Goal: Task Accomplishment & Management: Manage account settings

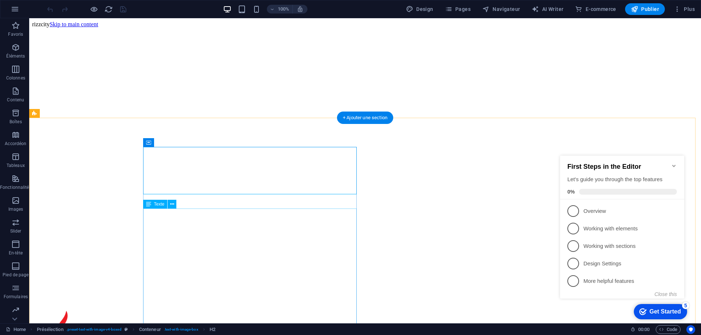
scroll to position [187, 0]
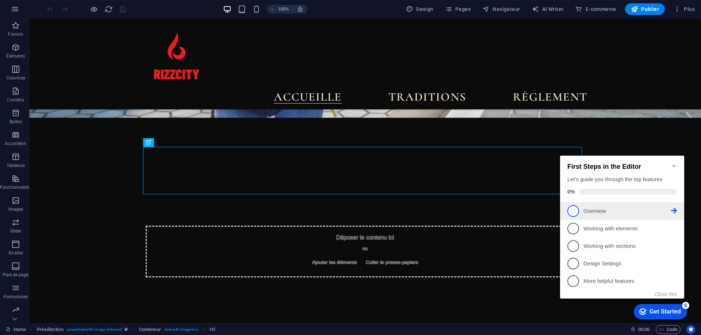
click at [591, 211] on p "Overview - incomplete" at bounding box center [627, 212] width 88 height 8
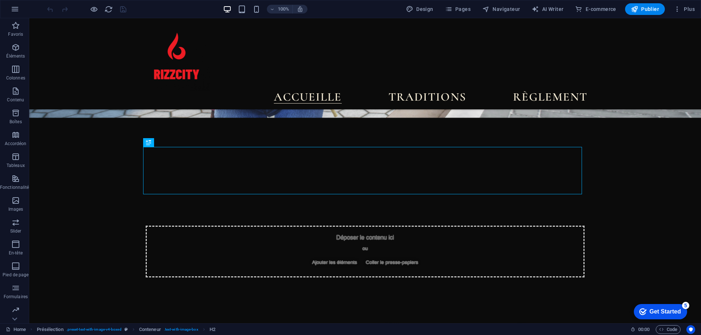
scroll to position [0, 0]
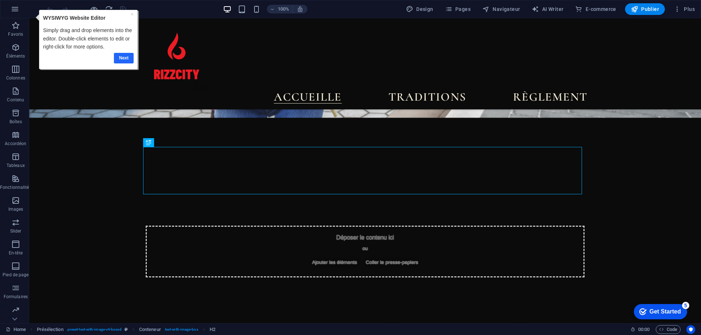
click at [125, 58] on link "Next" at bounding box center [124, 58] width 20 height 11
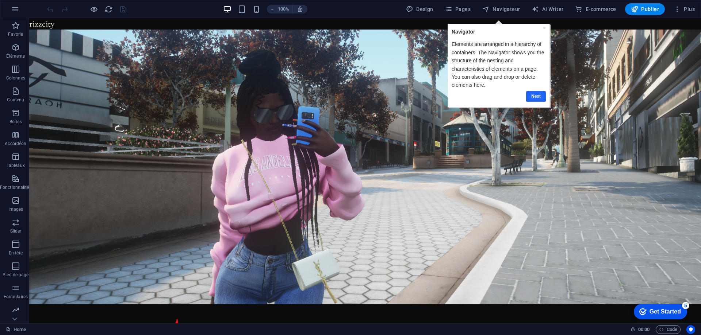
click at [536, 98] on link "Next" at bounding box center [536, 96] width 20 height 11
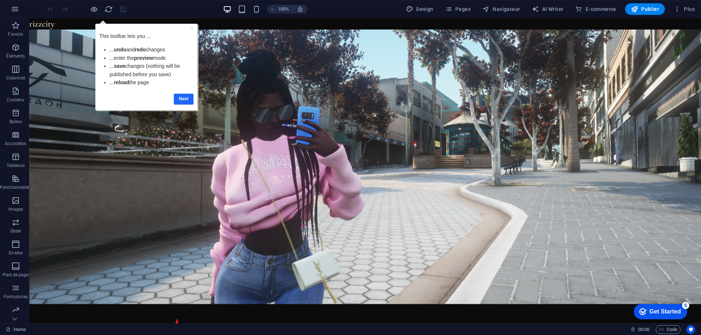
click at [178, 100] on link "Next" at bounding box center [184, 99] width 20 height 11
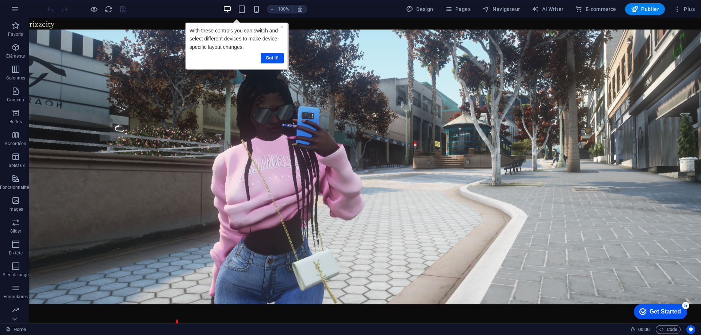
click at [266, 59] on link "Got it!" at bounding box center [272, 58] width 23 height 11
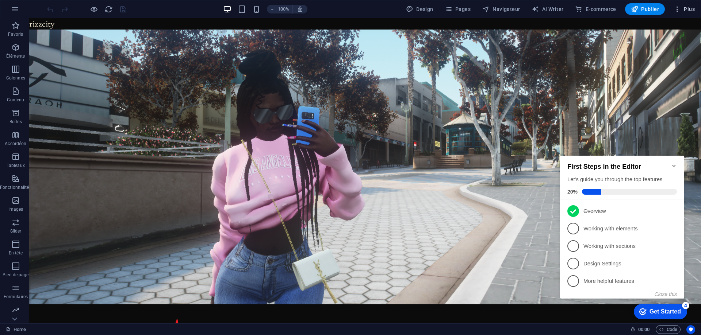
click at [679, 7] on icon "button" at bounding box center [676, 8] width 7 height 7
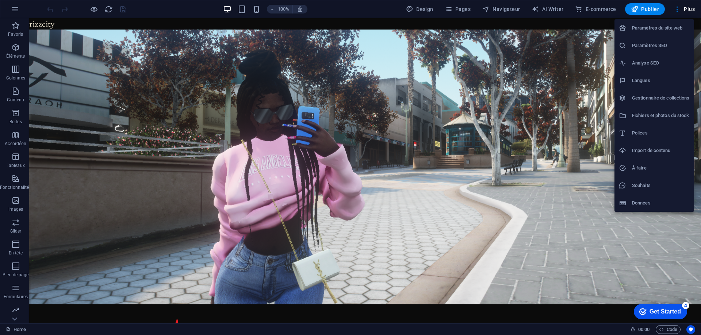
click at [656, 34] on li "Paramètres du site web" at bounding box center [654, 28] width 80 height 18
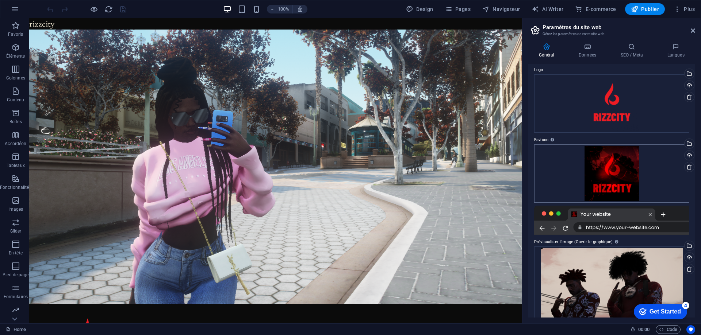
scroll to position [56, 0]
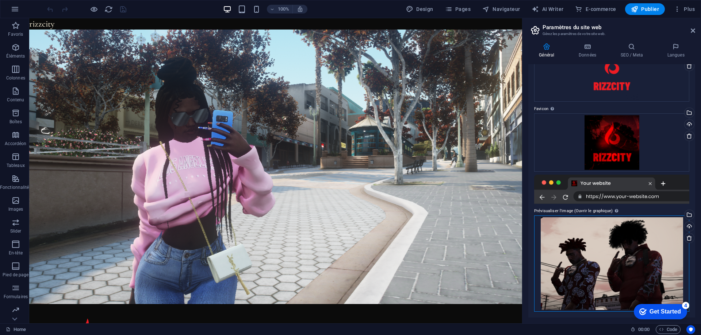
click at [657, 254] on div "Glissez les fichiers ici, cliquez pour choisir les fichiers ou sélectionnez les…" at bounding box center [611, 264] width 155 height 96
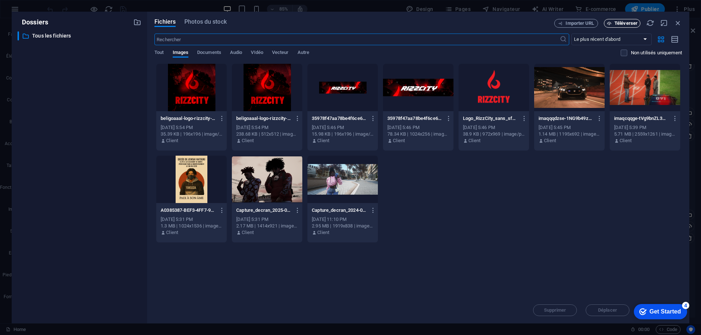
click at [612, 21] on span "Téléverser" at bounding box center [622, 23] width 30 height 5
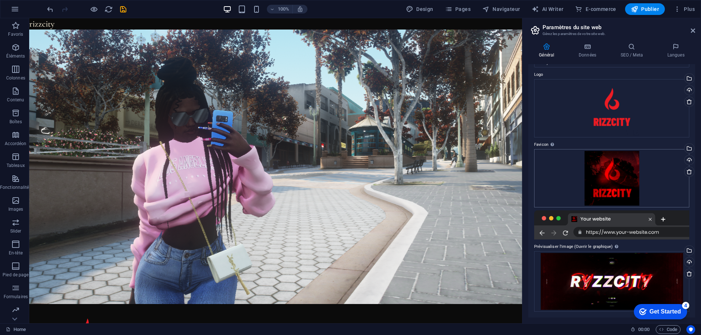
scroll to position [20, 0]
click at [655, 12] on body "RizzCity Home Favoris Éléments Colonnes Contenu Boîtes Accordéon Tableaux Fonct…" at bounding box center [350, 167] width 701 height 335
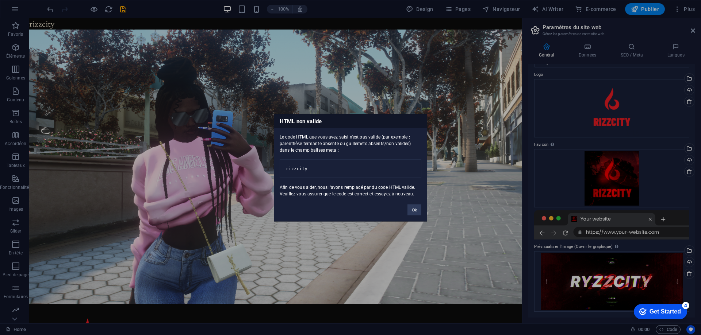
drag, startPoint x: 375, startPoint y: 169, endPoint x: 354, endPoint y: 162, distance: 21.8
click at [354, 162] on pre "rizzcity" at bounding box center [351, 168] width 142 height 19
click at [357, 164] on pre "rizzcity" at bounding box center [351, 168] width 142 height 19
click at [410, 215] on button "Ok" at bounding box center [414, 209] width 14 height 11
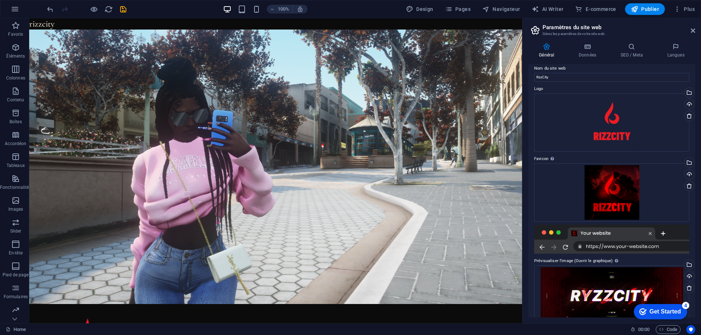
scroll to position [0, 0]
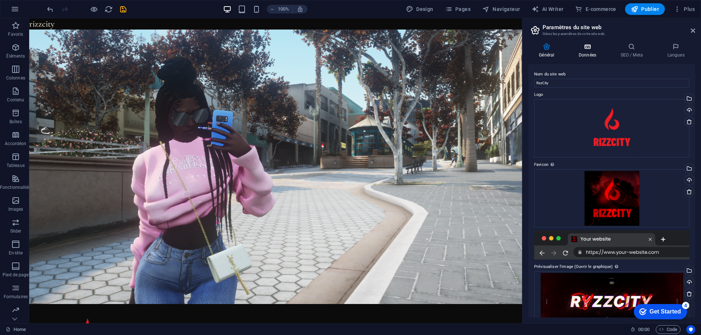
click at [588, 53] on h4 "Données" at bounding box center [589, 50] width 42 height 15
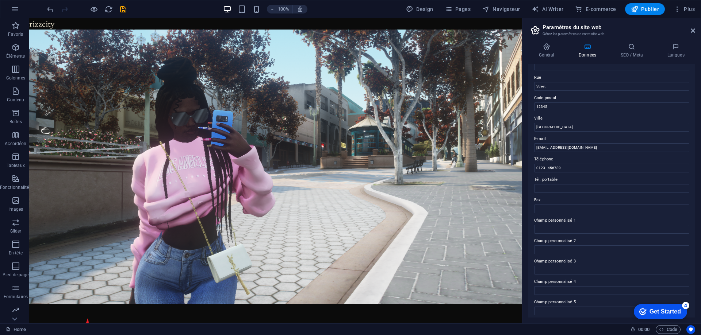
scroll to position [97, 0]
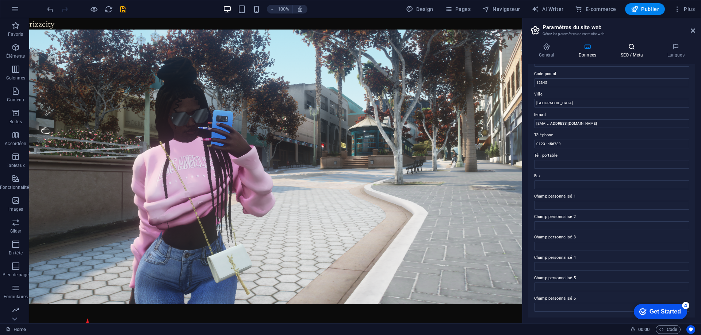
click at [638, 51] on h4 "SEO / Meta" at bounding box center [633, 50] width 47 height 15
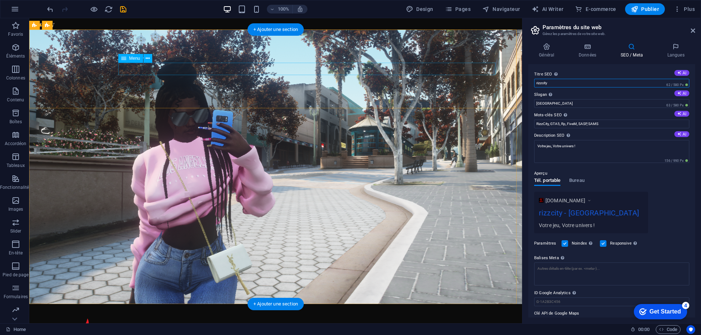
drag, startPoint x: 592, startPoint y: 100, endPoint x: 432, endPoint y: 72, distance: 162.3
type input "r"
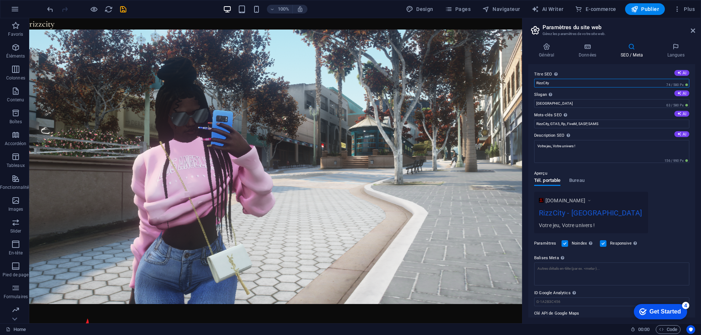
type input "RizzCity"
click at [682, 202] on div "[DOMAIN_NAME] RizzCity - [GEOGRAPHIC_DATA] Votre jeu, Votre univers !" at bounding box center [611, 213] width 155 height 42
click at [654, 12] on span "Publier" at bounding box center [645, 8] width 28 height 7
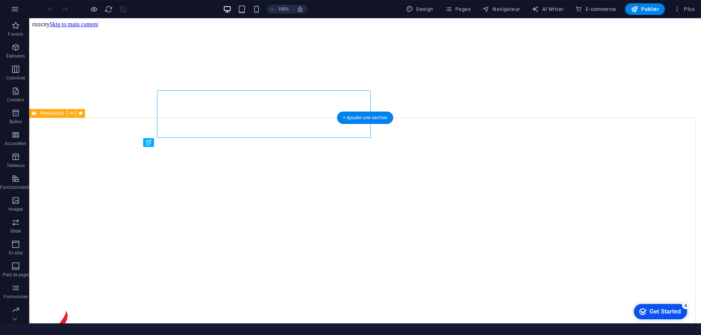
scroll to position [187, 0]
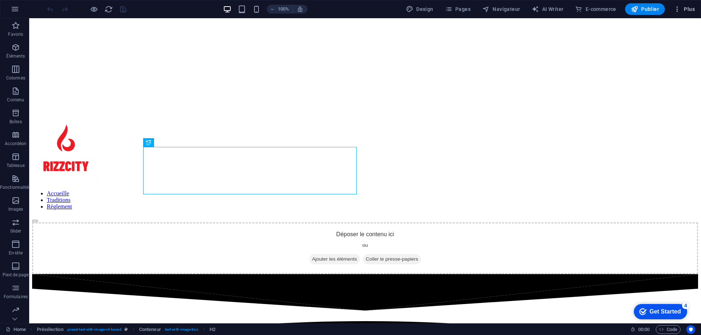
click at [678, 9] on icon "button" at bounding box center [676, 8] width 7 height 7
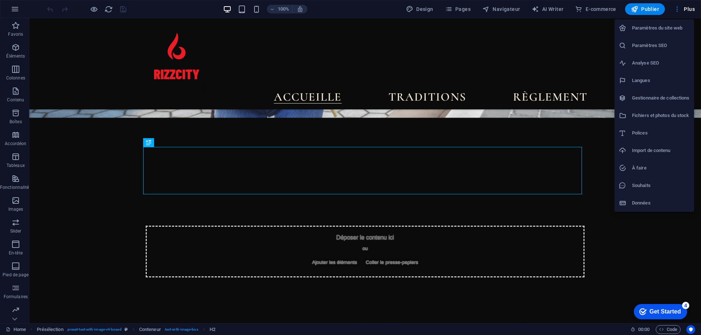
click at [672, 30] on h6 "Paramètres du site web" at bounding box center [661, 28] width 58 height 9
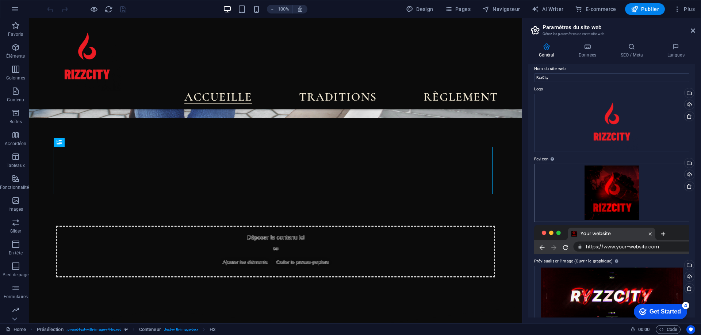
scroll to position [0, 0]
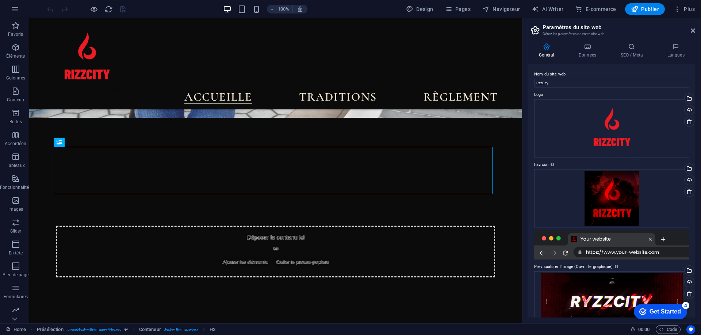
drag, startPoint x: 650, startPoint y: 42, endPoint x: 647, endPoint y: 39, distance: 4.1
click at [650, 39] on div "Général Données SEO / Meta Langues Nom du site web RzzCity Logo Glissez les fic…" at bounding box center [611, 180] width 178 height 287
click at [631, 53] on h4 "SEO / Meta" at bounding box center [633, 50] width 47 height 15
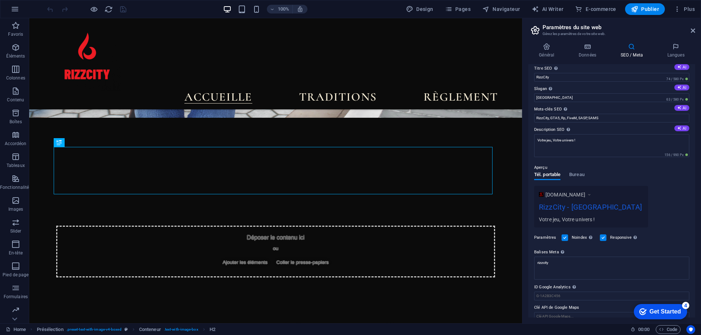
scroll to position [15, 0]
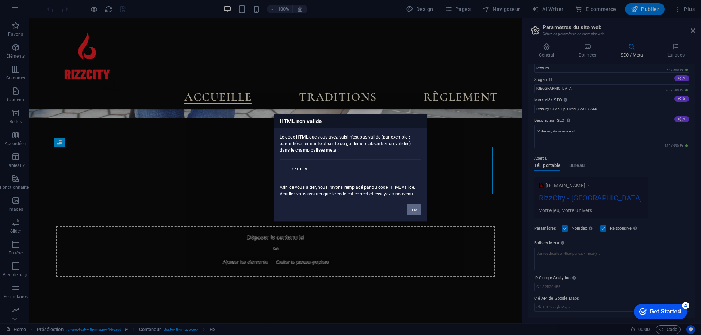
click at [420, 212] on button "Ok" at bounding box center [414, 209] width 14 height 11
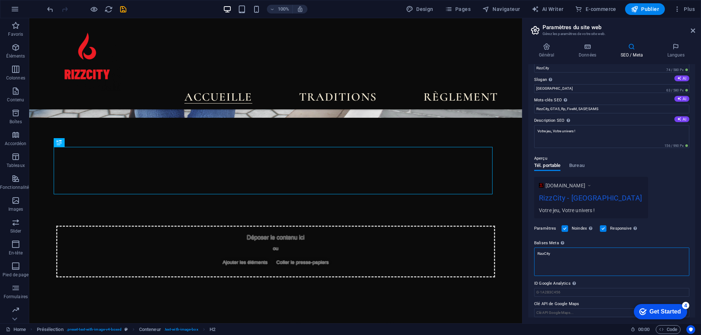
type textarea "RizzCity"
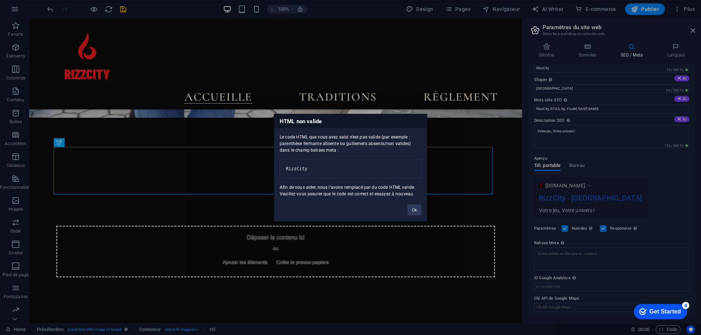
click at [663, 210] on body "RizzCity Home Favoris Éléments Colonnes Contenu Boîtes Accordéon Tableaux Fonct…" at bounding box center [350, 167] width 701 height 335
click at [415, 215] on button "Ok" at bounding box center [414, 209] width 14 height 11
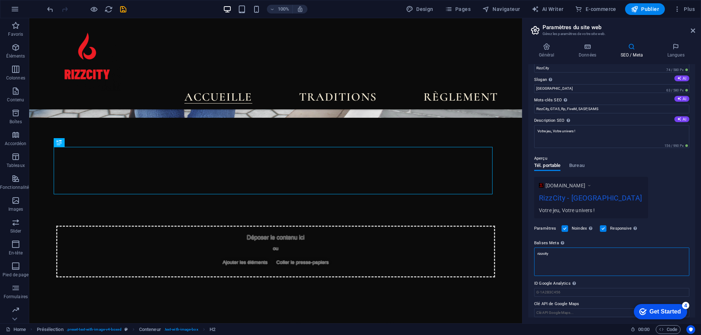
type textarea "rizzcity"
click at [679, 198] on body "RizzCity Home Favoris Éléments Colonnes Contenu Boîtes Accordéon Tableaux Fonct…" at bounding box center [350, 167] width 701 height 335
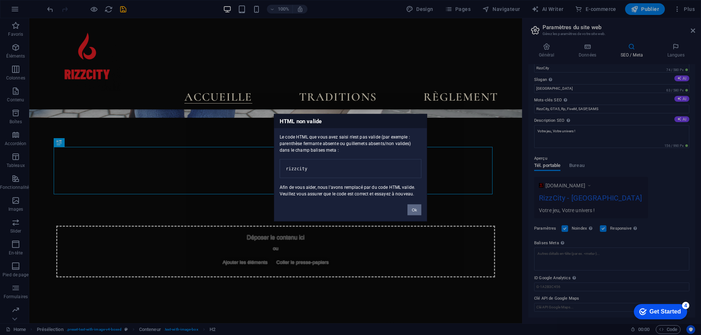
drag, startPoint x: 411, startPoint y: 214, endPoint x: 464, endPoint y: 208, distance: 53.2
click at [411, 214] on button "Ok" at bounding box center [414, 209] width 14 height 11
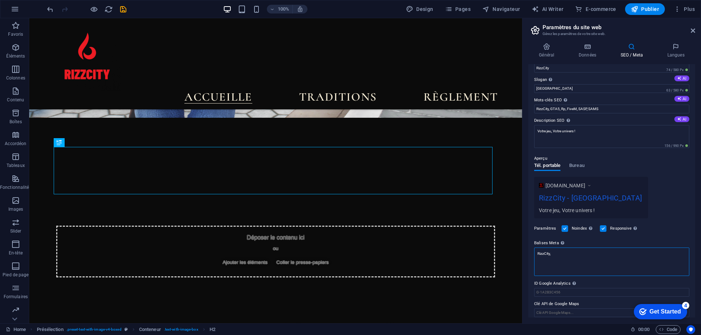
type textarea "RizzCity,"
click at [681, 214] on body "RizzCity Home Favoris Éléments Colonnes Contenu Boîtes Accordéon Tableaux Fonct…" at bounding box center [350, 167] width 701 height 335
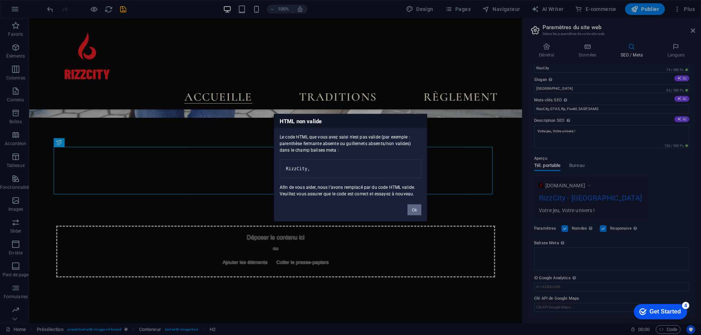
click at [412, 215] on button "Ok" at bounding box center [414, 209] width 14 height 11
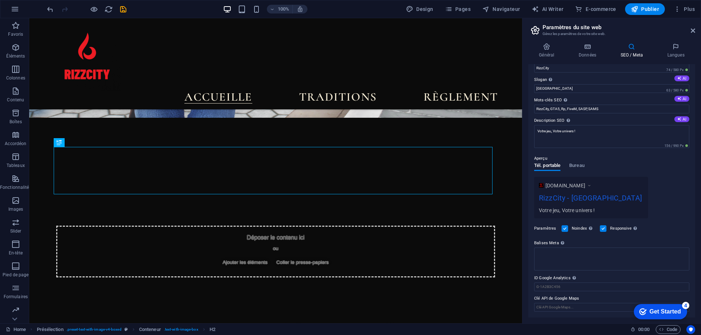
click at [676, 165] on div "Aperçu Tél. portable Bureau www.example.com RizzCity - France Votre jeu, Votre …" at bounding box center [611, 184] width 155 height 70
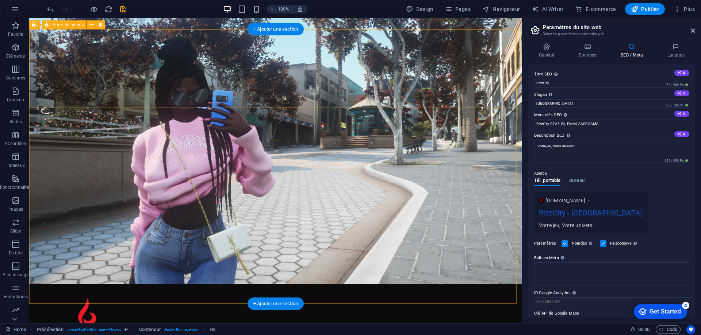
scroll to position [0, 0]
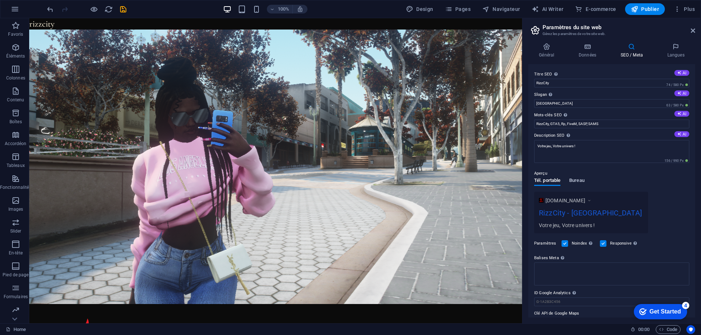
click at [581, 181] on span "Bureau" at bounding box center [576, 181] width 15 height 10
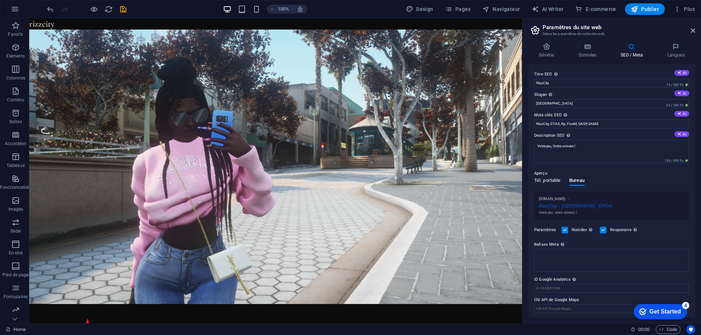
click at [558, 183] on span "Tél. portable" at bounding box center [547, 181] width 26 height 10
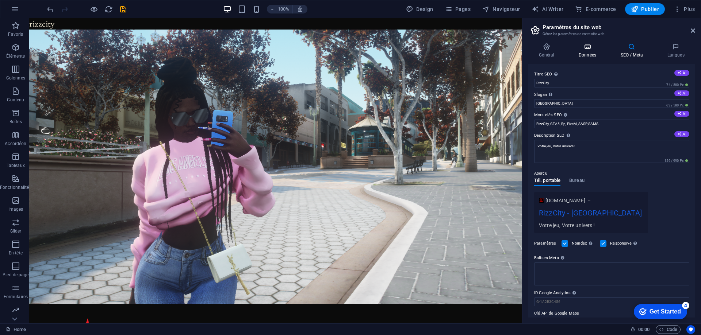
drag, startPoint x: 590, startPoint y: 58, endPoint x: 589, endPoint y: 54, distance: 4.5
click at [589, 55] on div "Général Données SEO / Meta Langues Nom du site web RzzCity Logo Glissez les fic…" at bounding box center [611, 180] width 167 height 275
click at [588, 54] on h4 "Données" at bounding box center [589, 50] width 42 height 15
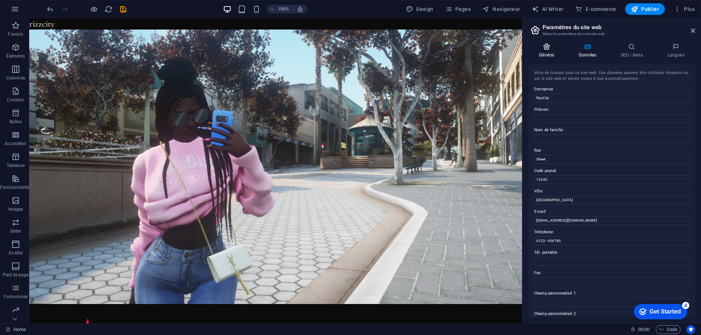
click at [555, 54] on h4 "Général" at bounding box center [548, 50] width 40 height 15
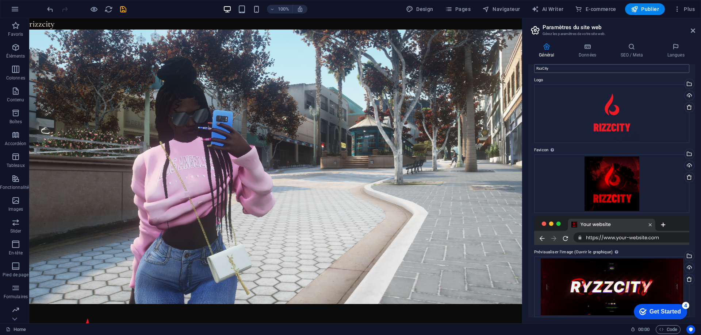
scroll to position [20, 0]
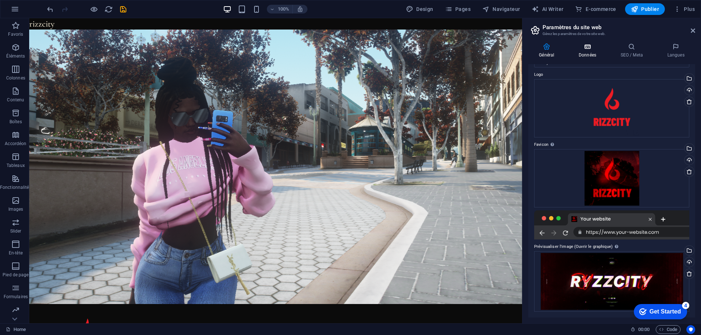
click at [597, 55] on h4 "Données" at bounding box center [589, 50] width 42 height 15
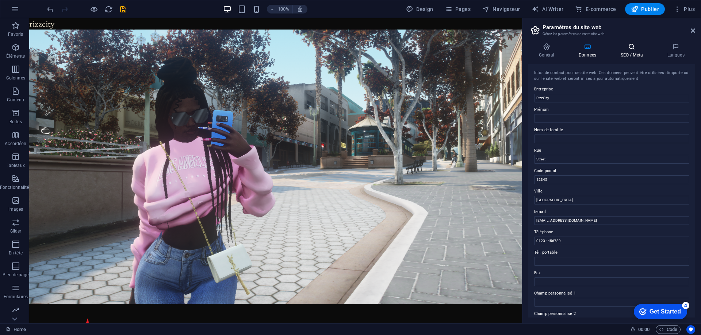
click at [624, 51] on h4 "SEO / Meta" at bounding box center [633, 50] width 47 height 15
